Goal: Information Seeking & Learning: Learn about a topic

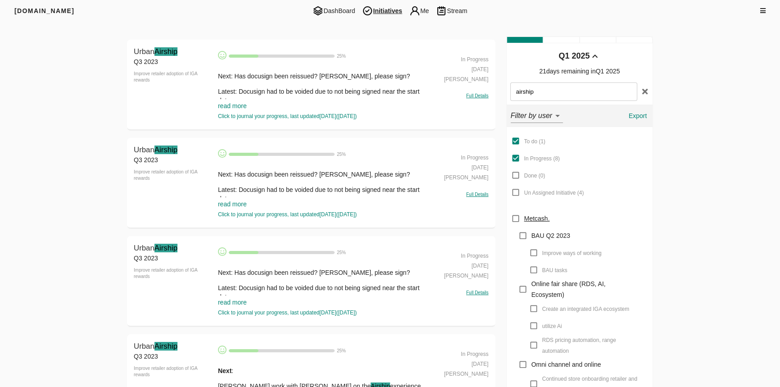
type input "airship"
click at [239, 106] on link "read more" at bounding box center [232, 105] width 29 height 7
click at [149, 49] on span "Urban Airship" at bounding box center [156, 51] width 44 height 9
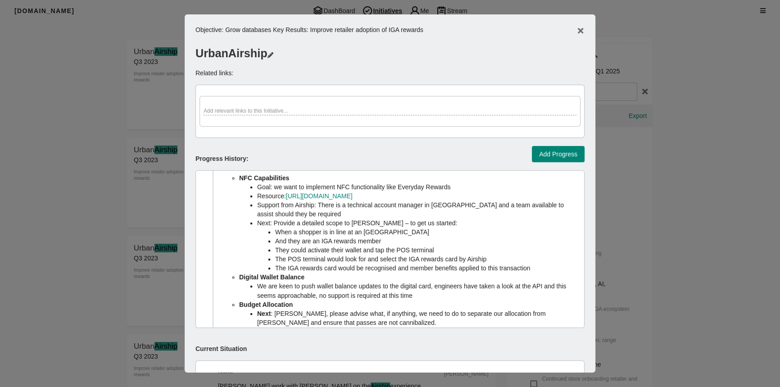
scroll to position [82, 0]
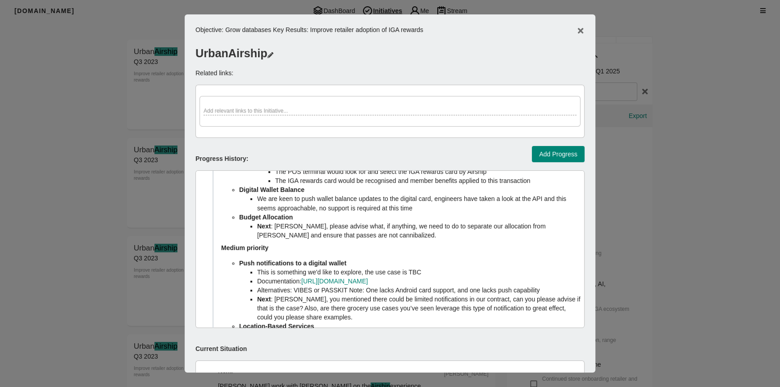
drag, startPoint x: 347, startPoint y: 271, endPoint x: 345, endPoint y: 288, distance: 17.2
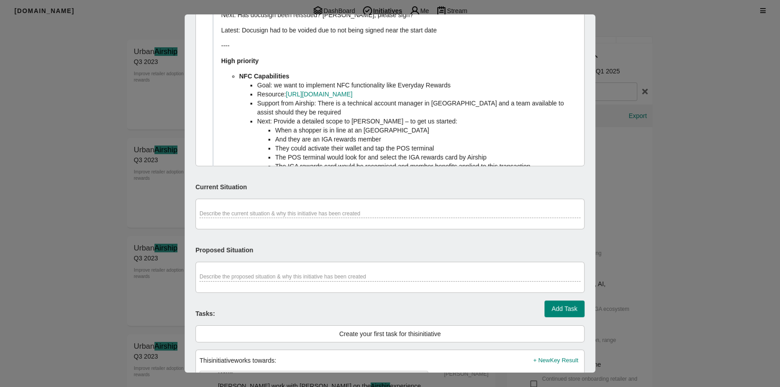
scroll to position [0, 0]
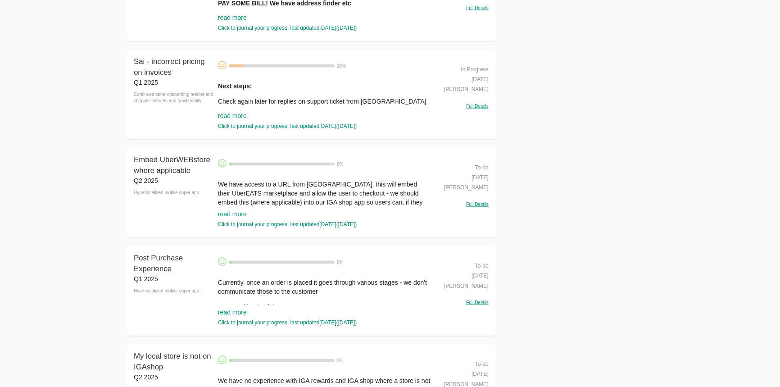
scroll to position [9560, 0]
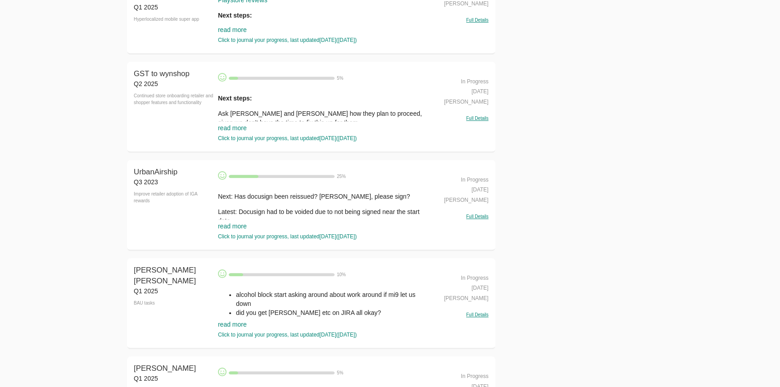
click at [308, 225] on p "Latest: Docusign had to be voided due to not being signed near the start date" at bounding box center [324, 216] width 213 height 18
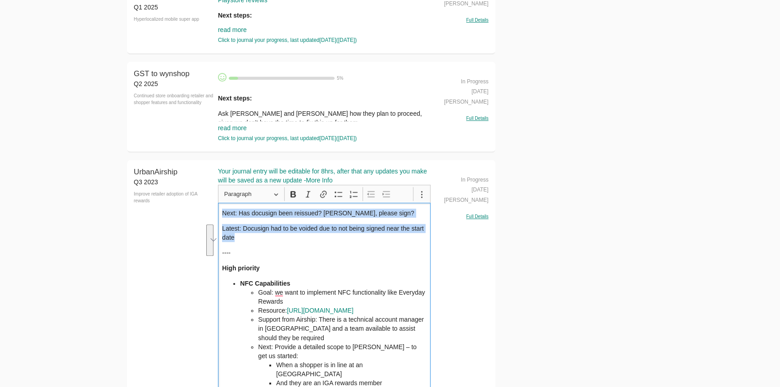
drag, startPoint x: 240, startPoint y: 260, endPoint x: 215, endPoint y: 233, distance: 36.7
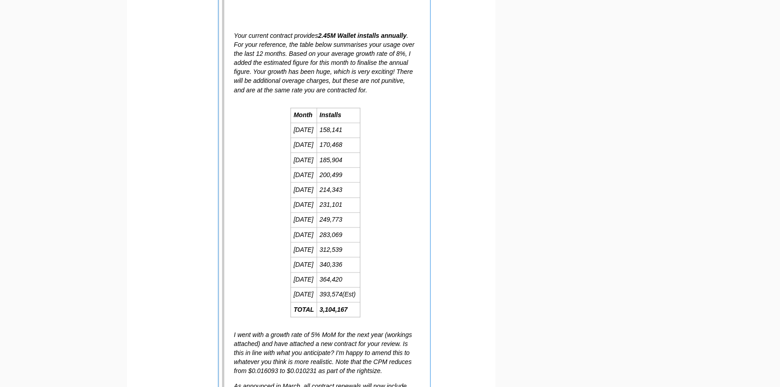
scroll to position [9698, 0]
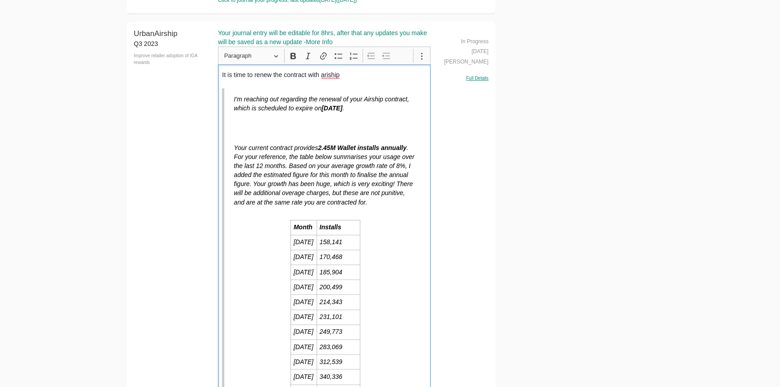
click at [297, 137] on p "Rich Text Editor, main" at bounding box center [325, 128] width 183 height 18
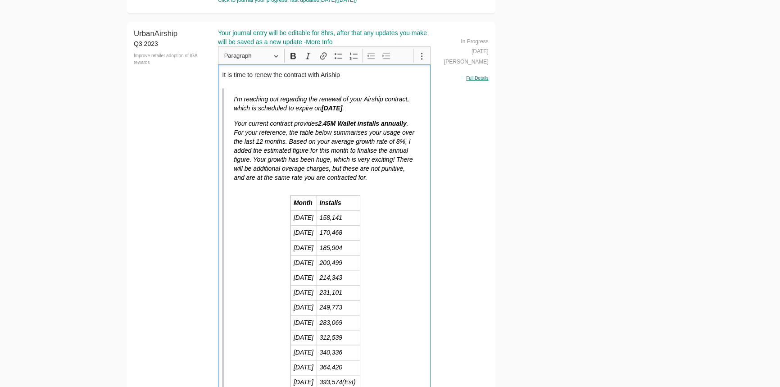
click at [362, 79] on p "It is time to renew the contract with Ariship" at bounding box center [324, 74] width 204 height 9
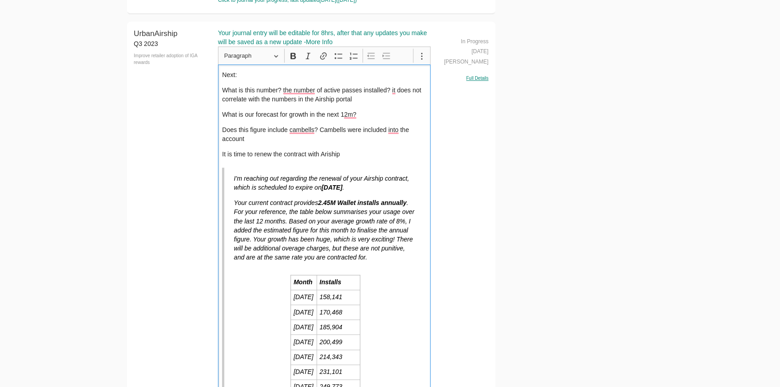
click at [366, 159] on p "It is time to renew the contract with Ariship" at bounding box center [324, 153] width 204 height 9
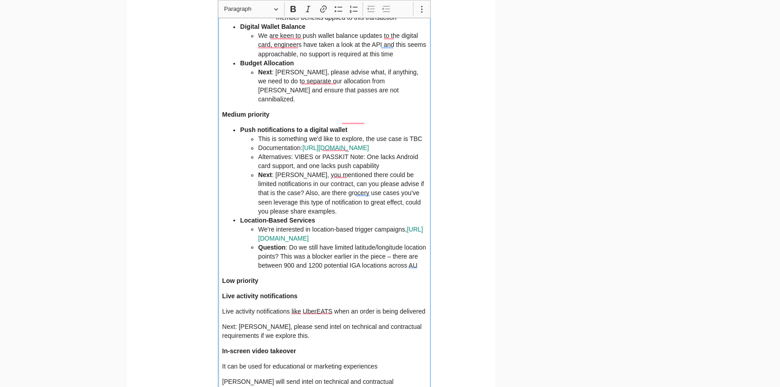
scroll to position [10680, 0]
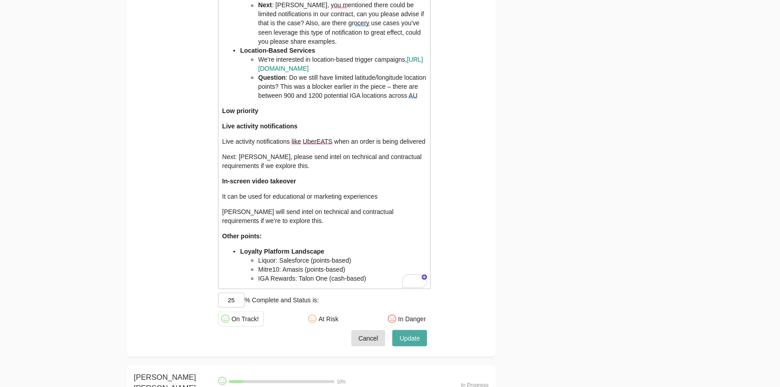
click at [415, 344] on span "Update" at bounding box center [409, 337] width 20 height 11
